Goal: Task Accomplishment & Management: Manage account settings

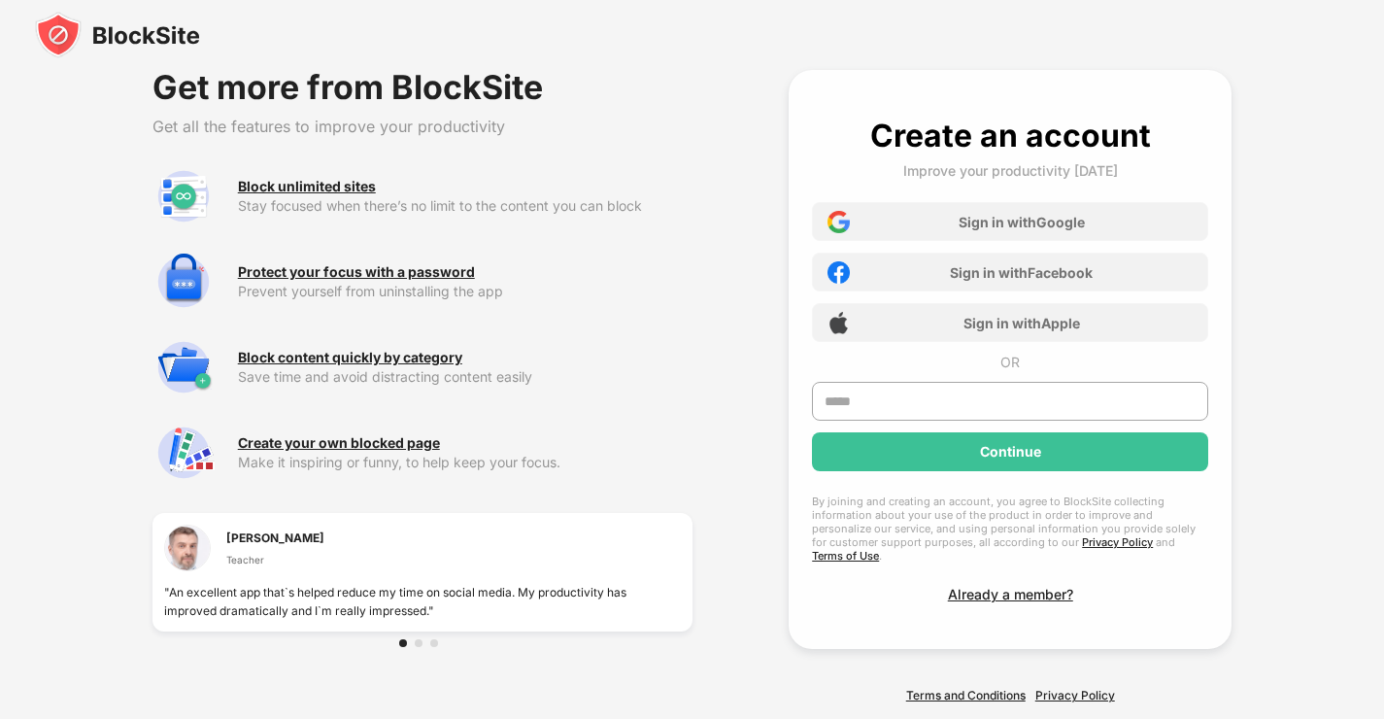
click at [86, 47] on img at bounding box center [117, 35] width 165 height 47
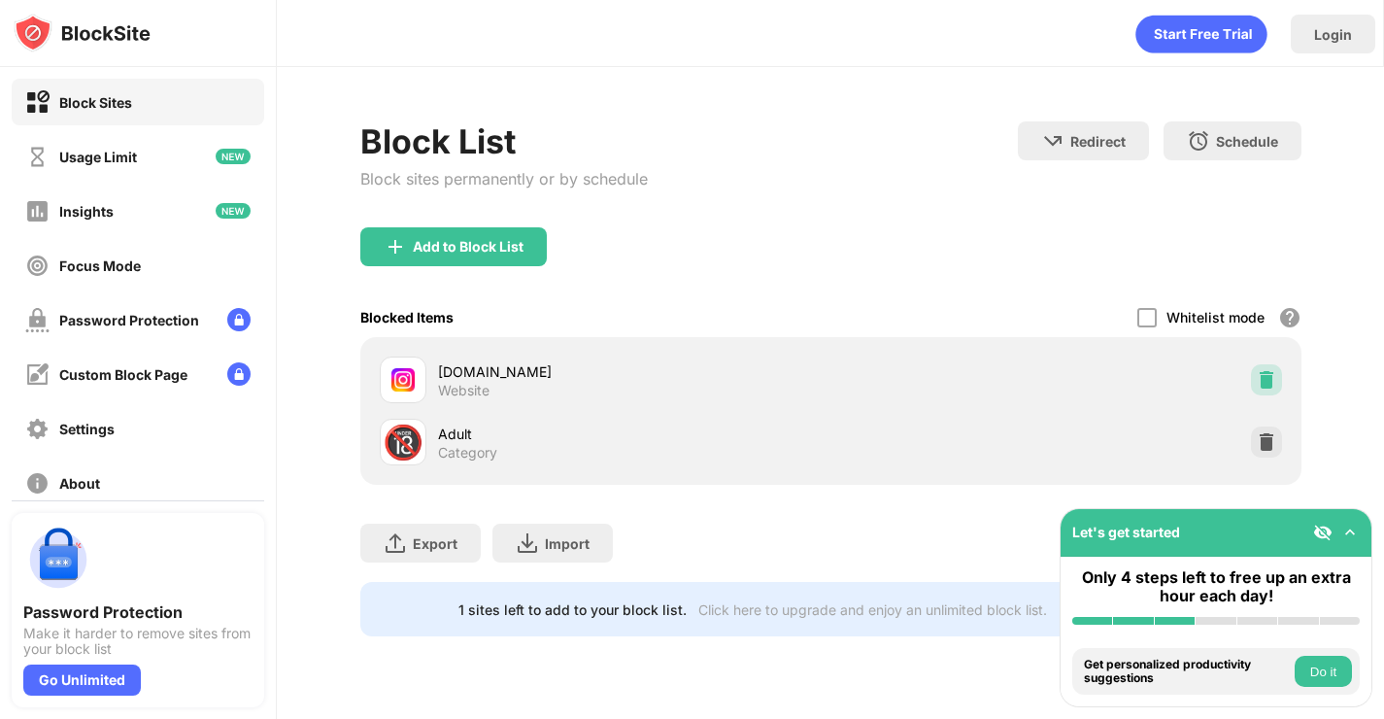
click at [1263, 379] on img at bounding box center [1266, 379] width 19 height 19
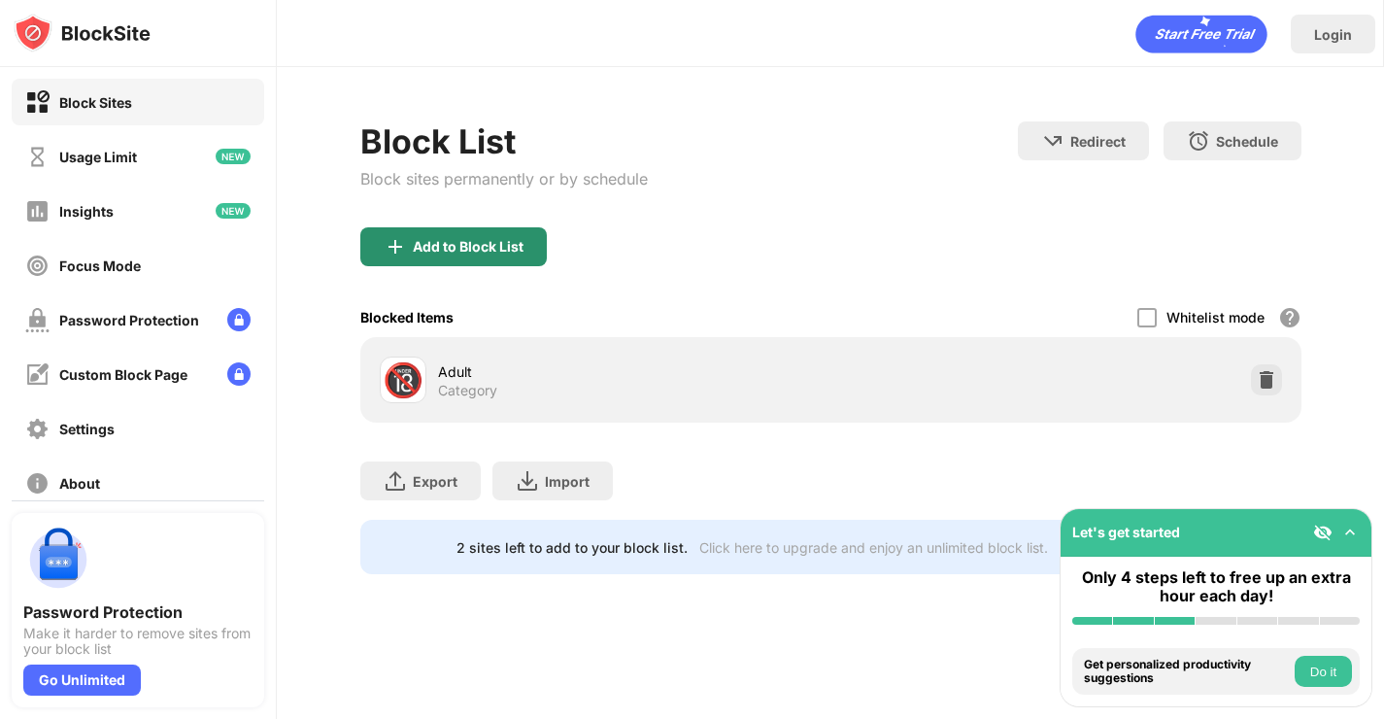
click at [462, 243] on div "Add to Block List" at bounding box center [468, 247] width 111 height 16
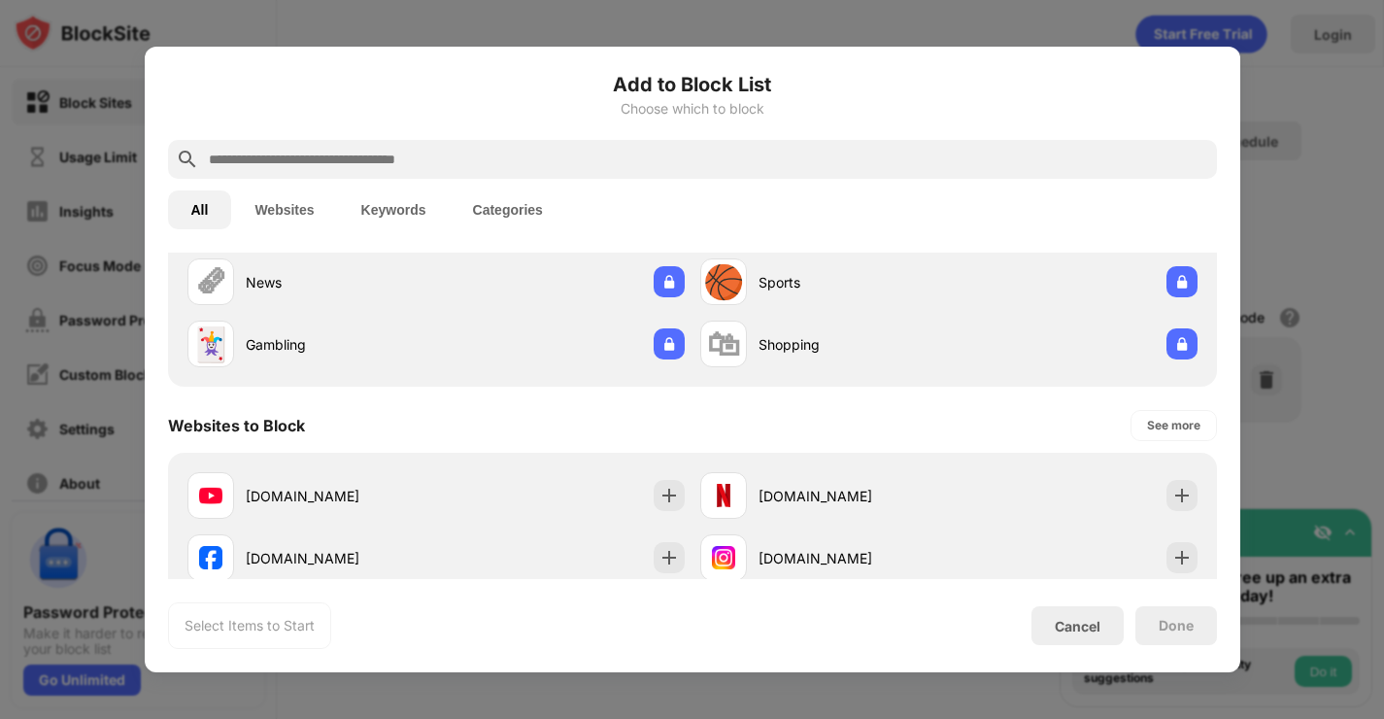
scroll to position [186, 0]
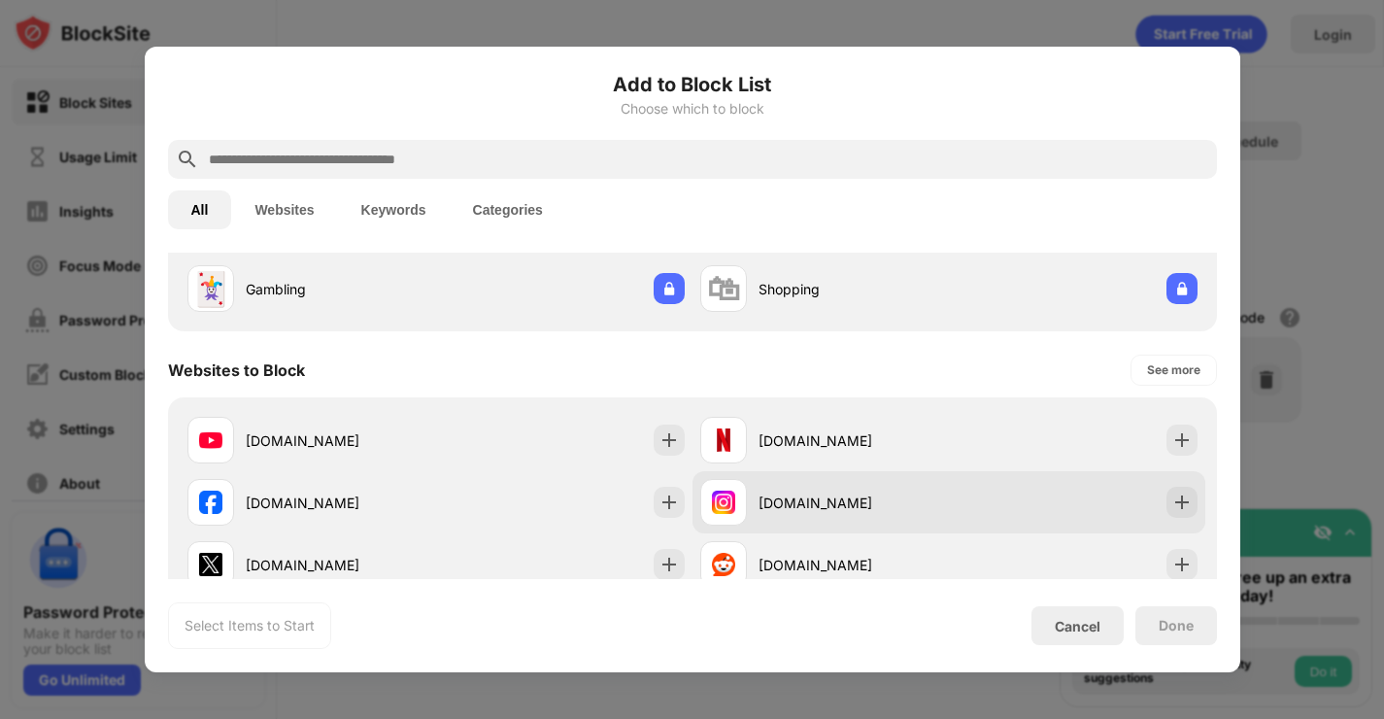
click at [1027, 488] on div "[DOMAIN_NAME]" at bounding box center [949, 502] width 513 height 62
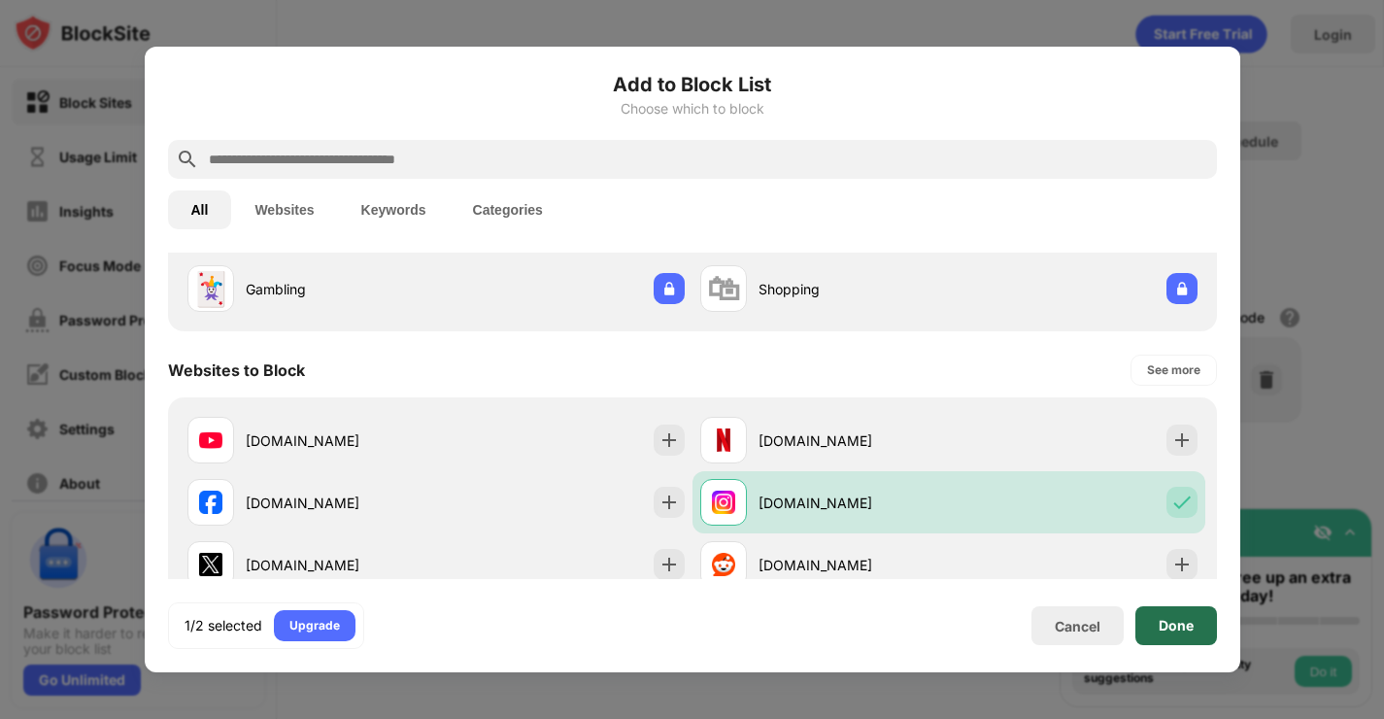
click at [1156, 618] on div "Done" at bounding box center [1177, 625] width 82 height 39
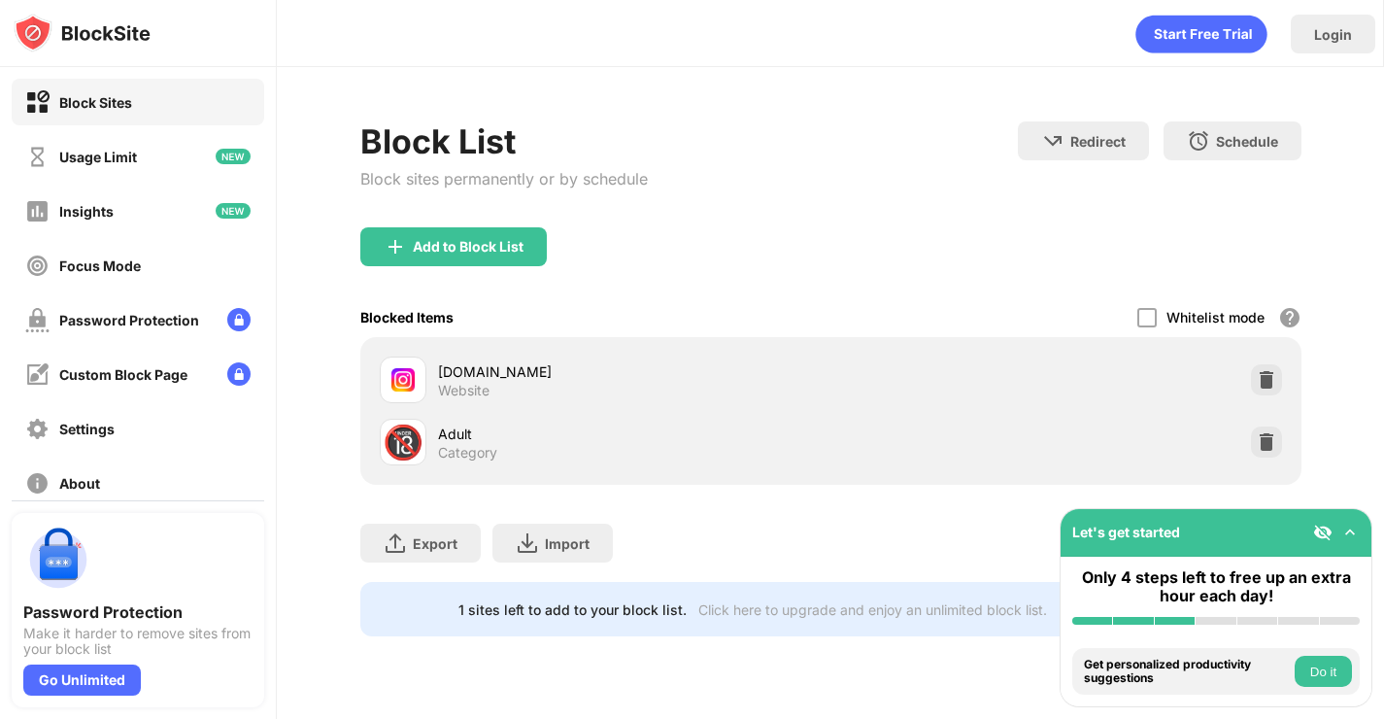
drag, startPoint x: 620, startPoint y: 171, endPoint x: 617, endPoint y: 158, distance: 13.0
